Goal: Transaction & Acquisition: Obtain resource

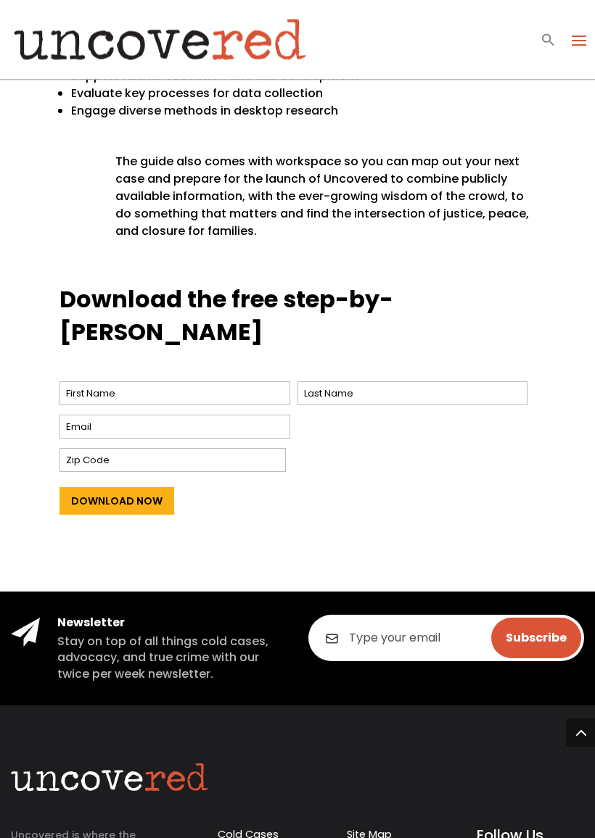
scroll to position [996, 0]
click at [70, 381] on input "First" at bounding box center [174, 393] width 231 height 24
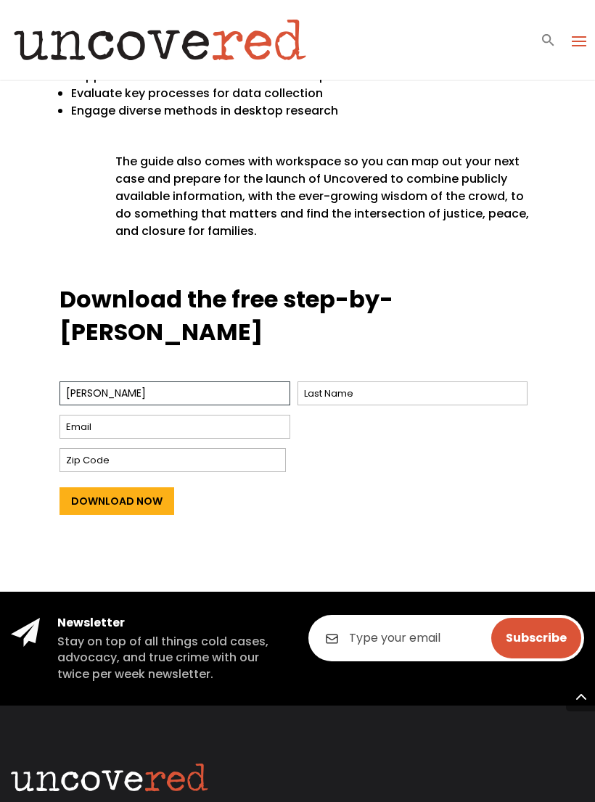
type input "Lynnette"
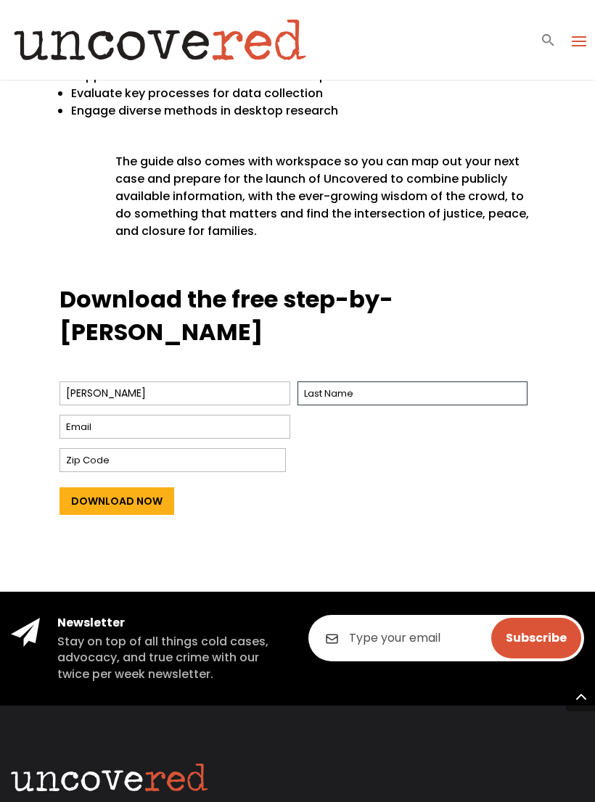
click at [407, 381] on input "Last" at bounding box center [412, 393] width 231 height 24
type input "Schopieray"
click at [91, 415] on input "Email *" at bounding box center [174, 427] width 231 height 24
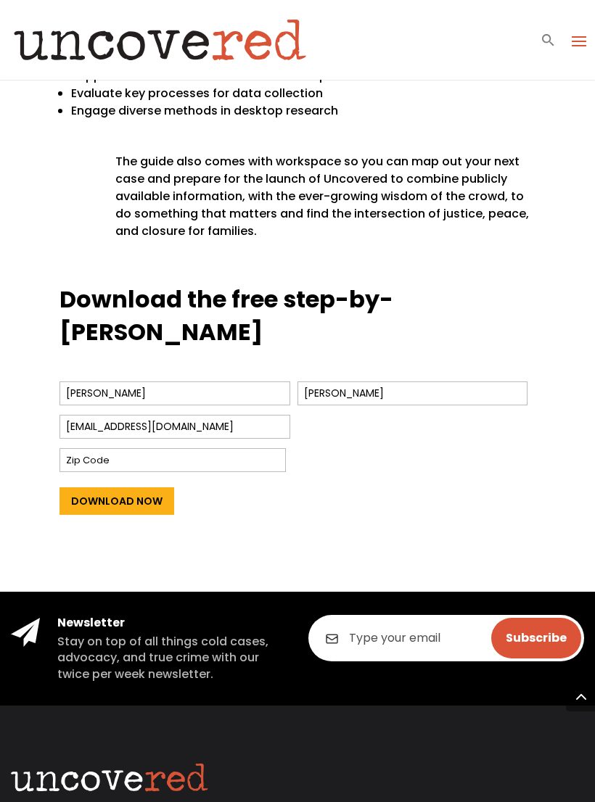
type input "lynmbrothers43@yahoo.com"
click at [92, 448] on input "Zip Code" at bounding box center [172, 460] width 226 height 24
type input "48442"
click at [94, 487] on input "Download Now" at bounding box center [116, 501] width 115 height 28
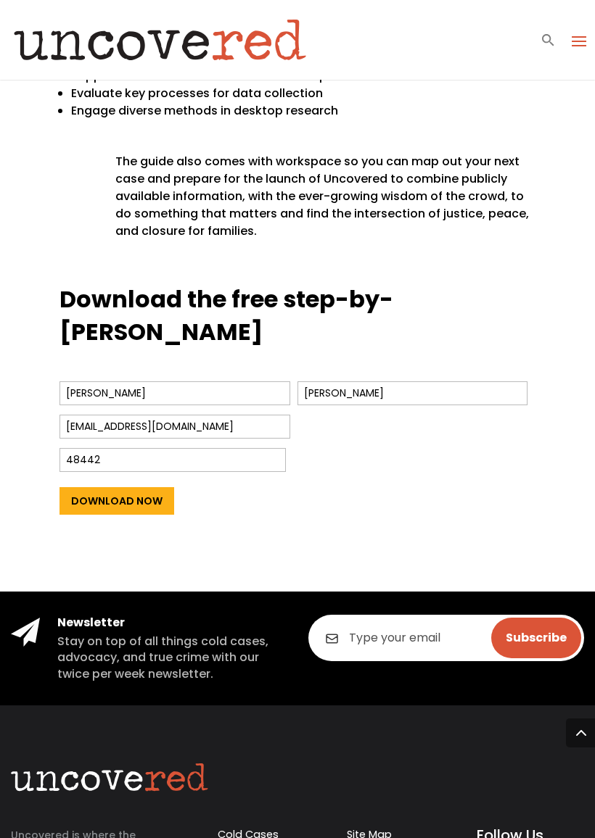
click at [141, 487] on input "Download Now" at bounding box center [116, 501] width 115 height 28
click at [79, 487] on input "Download Now" at bounding box center [116, 501] width 115 height 28
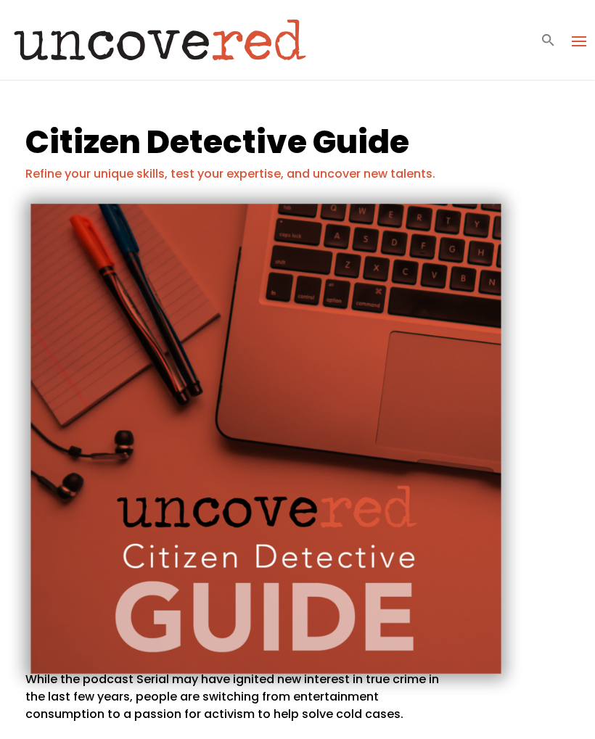
scroll to position [0, 34]
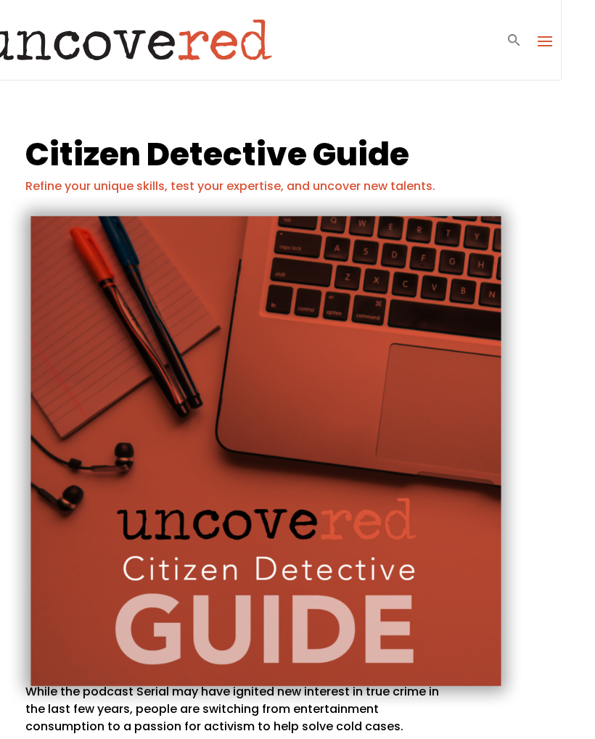
click at [545, 47] on span at bounding box center [544, 40] width 23 height 23
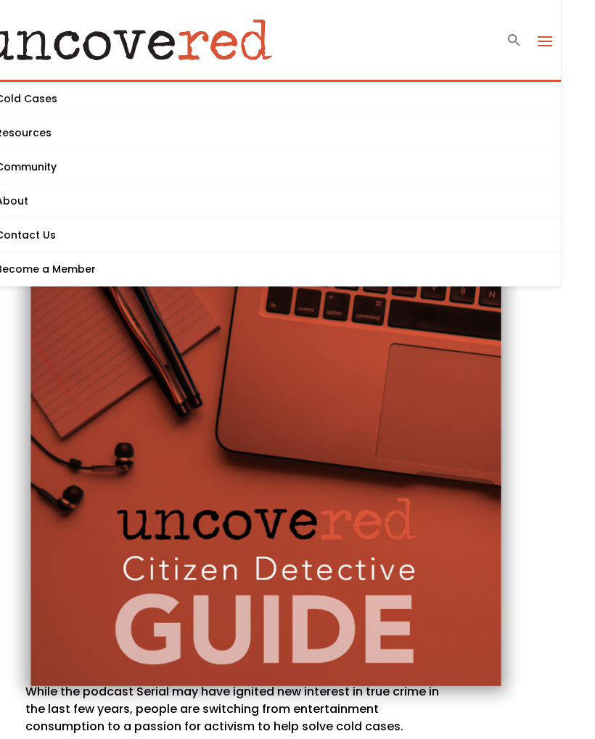
click at [28, 202] on link "About" at bounding box center [263, 201] width 595 height 34
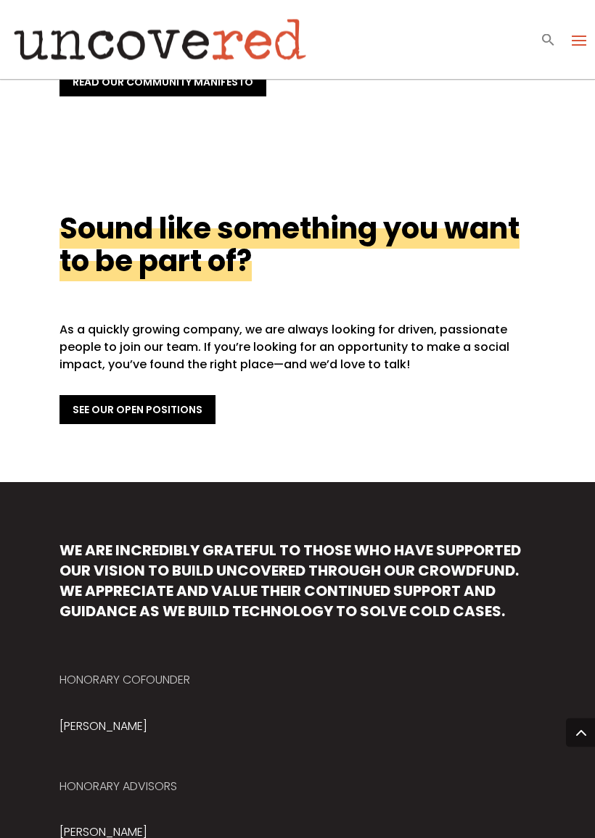
scroll to position [685, 0]
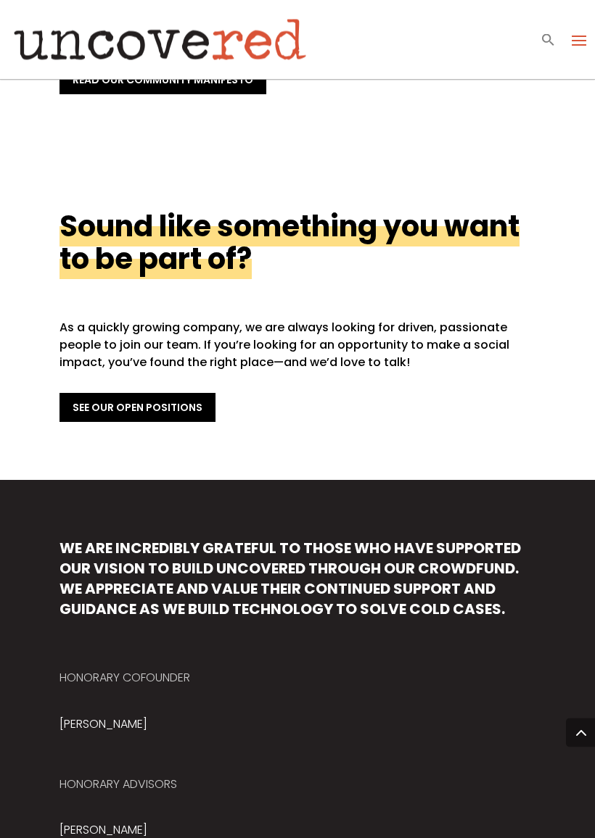
click at [102, 394] on link "See Our Open Positions" at bounding box center [137, 408] width 156 height 29
